Goal: Learn about a topic: Learn about a topic

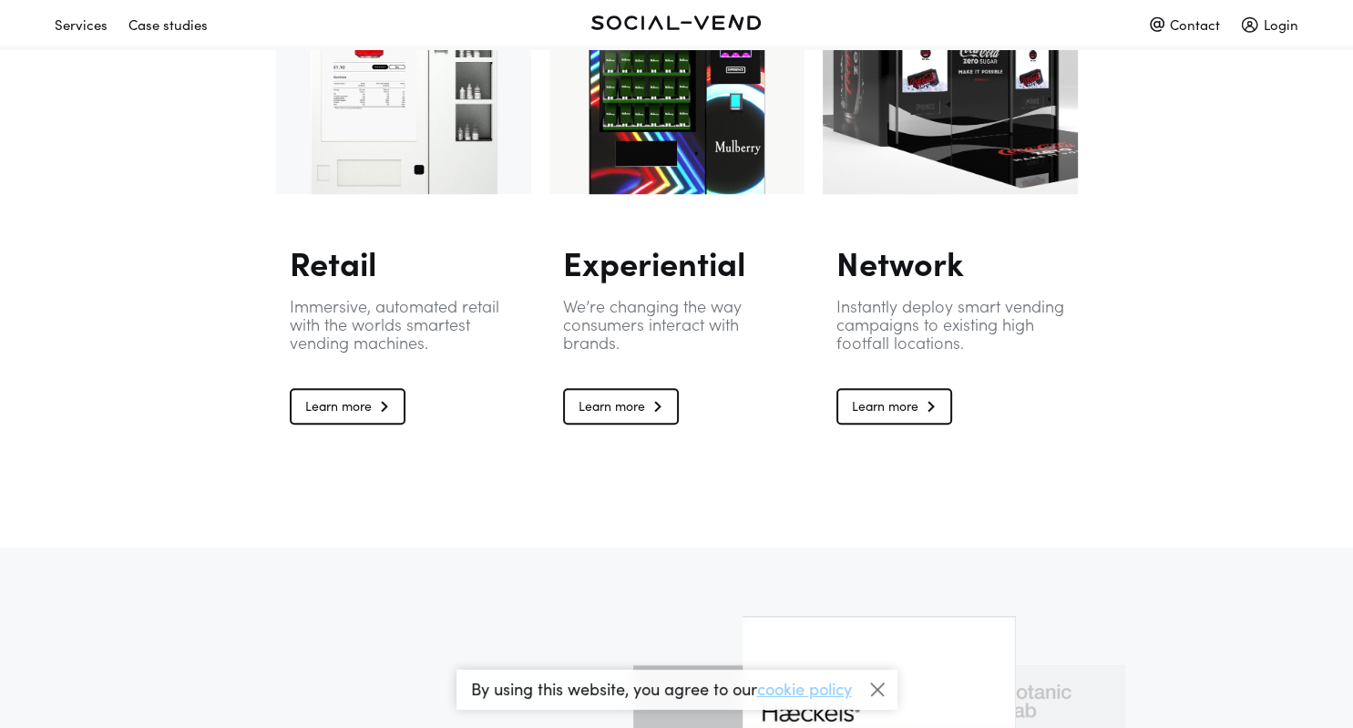
scroll to position [1154, 0]
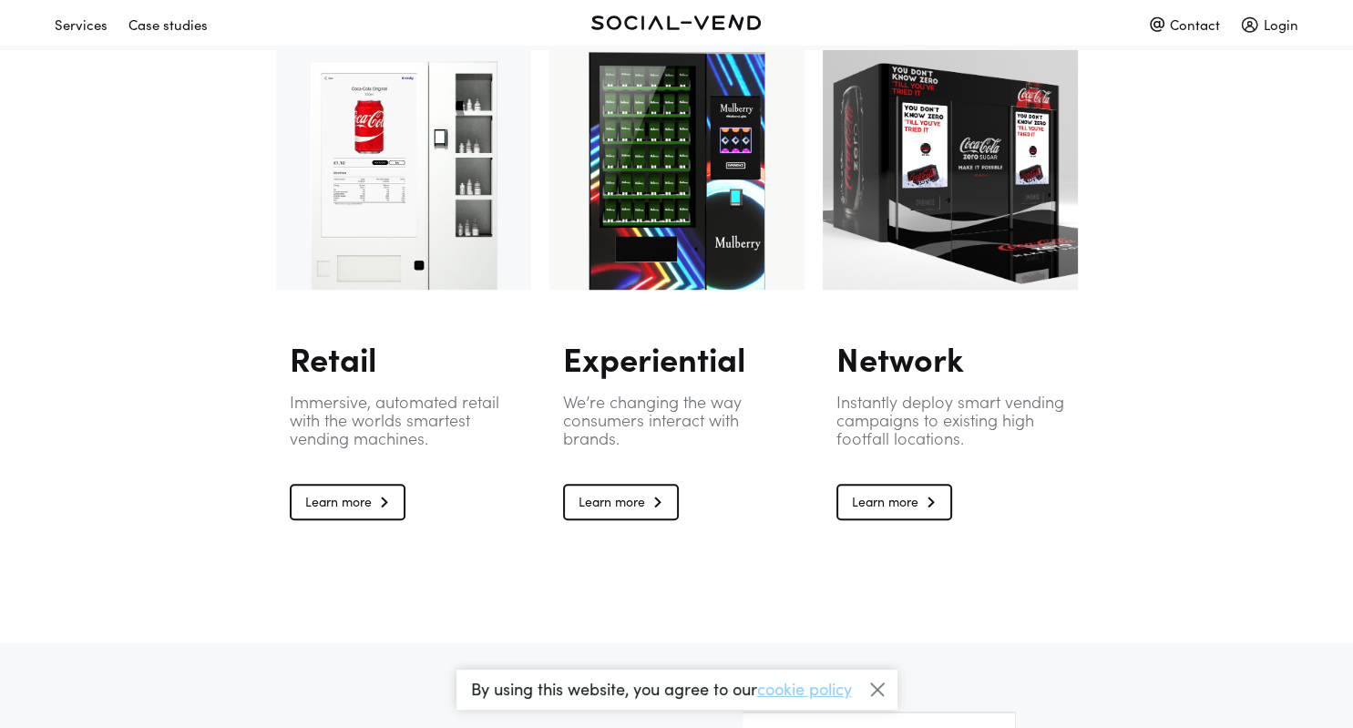
click at [582, 493] on link "Learn more" at bounding box center [621, 502] width 116 height 36
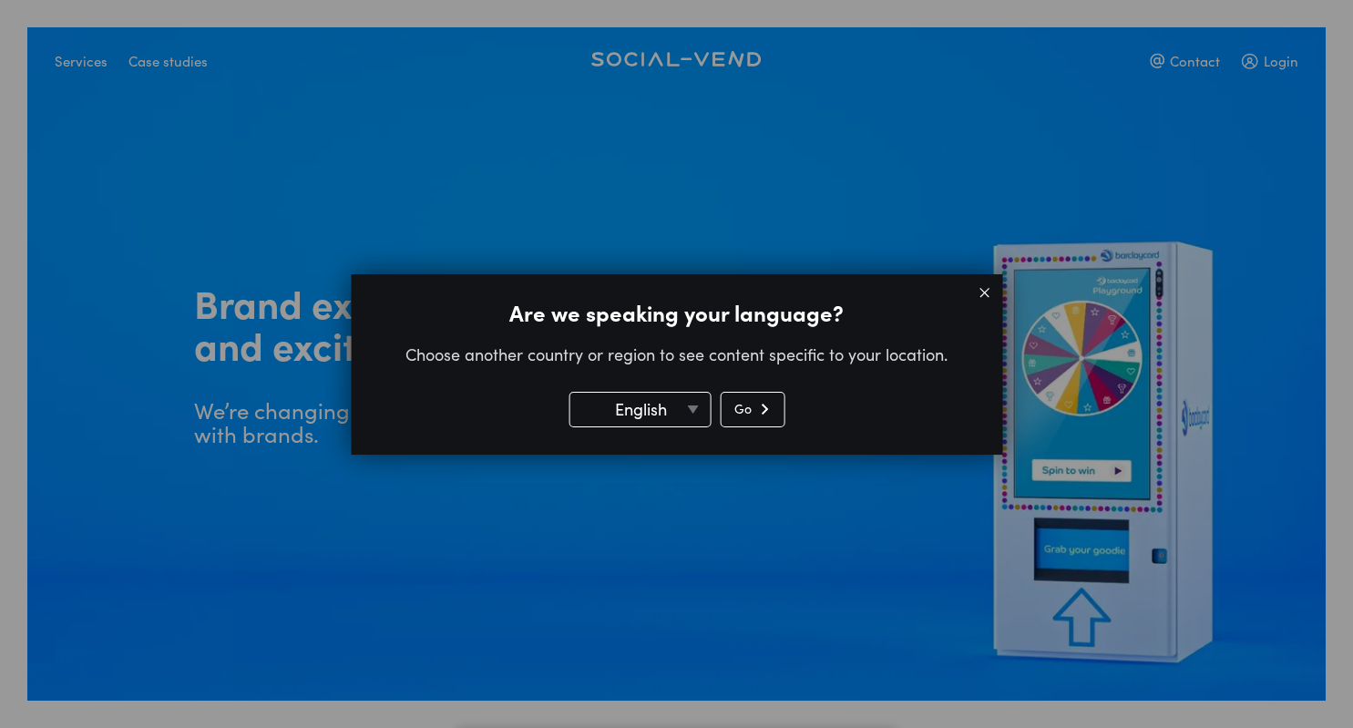
click at [568, 392] on select "English Français" at bounding box center [639, 410] width 142 height 36
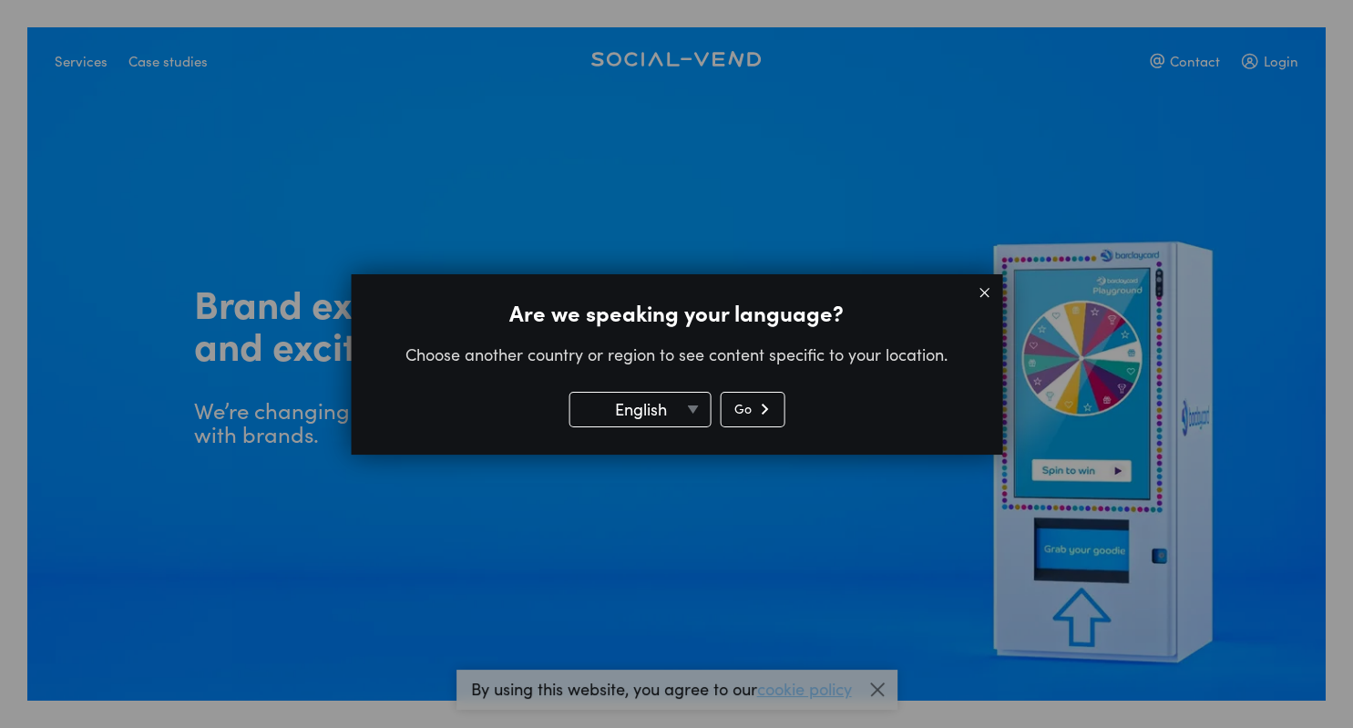
click option "English" at bounding box center [0, 0] width 0 height 0
click at [752, 414] on button "Go" at bounding box center [752, 410] width 65 height 36
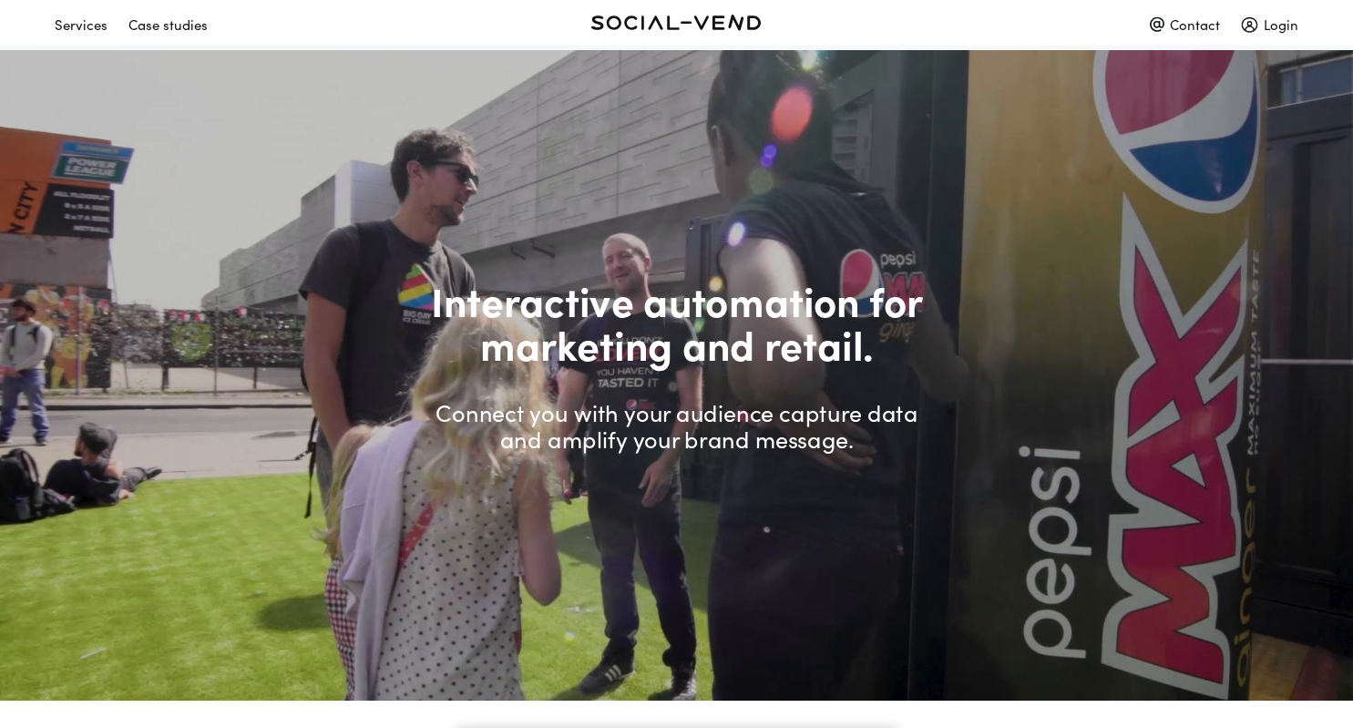
scroll to position [1154, 0]
